Goal: Task Accomplishment & Management: Manage account settings

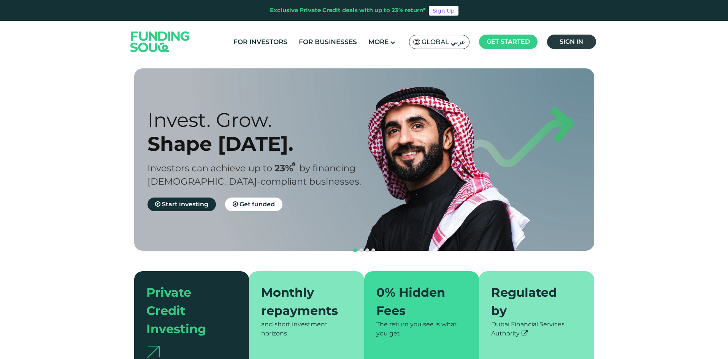
click at [583, 40] on span "Sign in" at bounding box center [572, 41] width 24 height 7
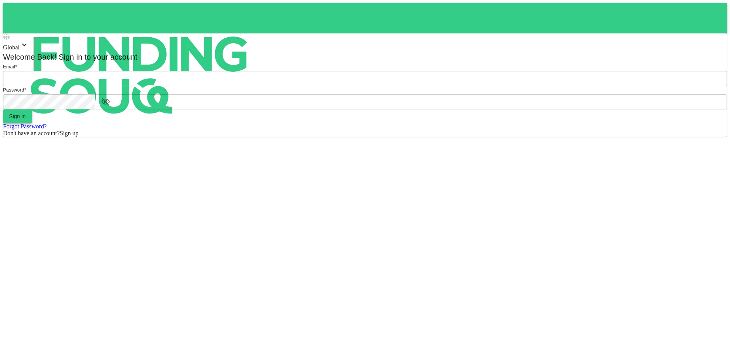
type input "aldumy@outlook.com"
click at [32, 123] on button "Sign in" at bounding box center [17, 117] width 29 height 14
